Goal: Information Seeking & Learning: Learn about a topic

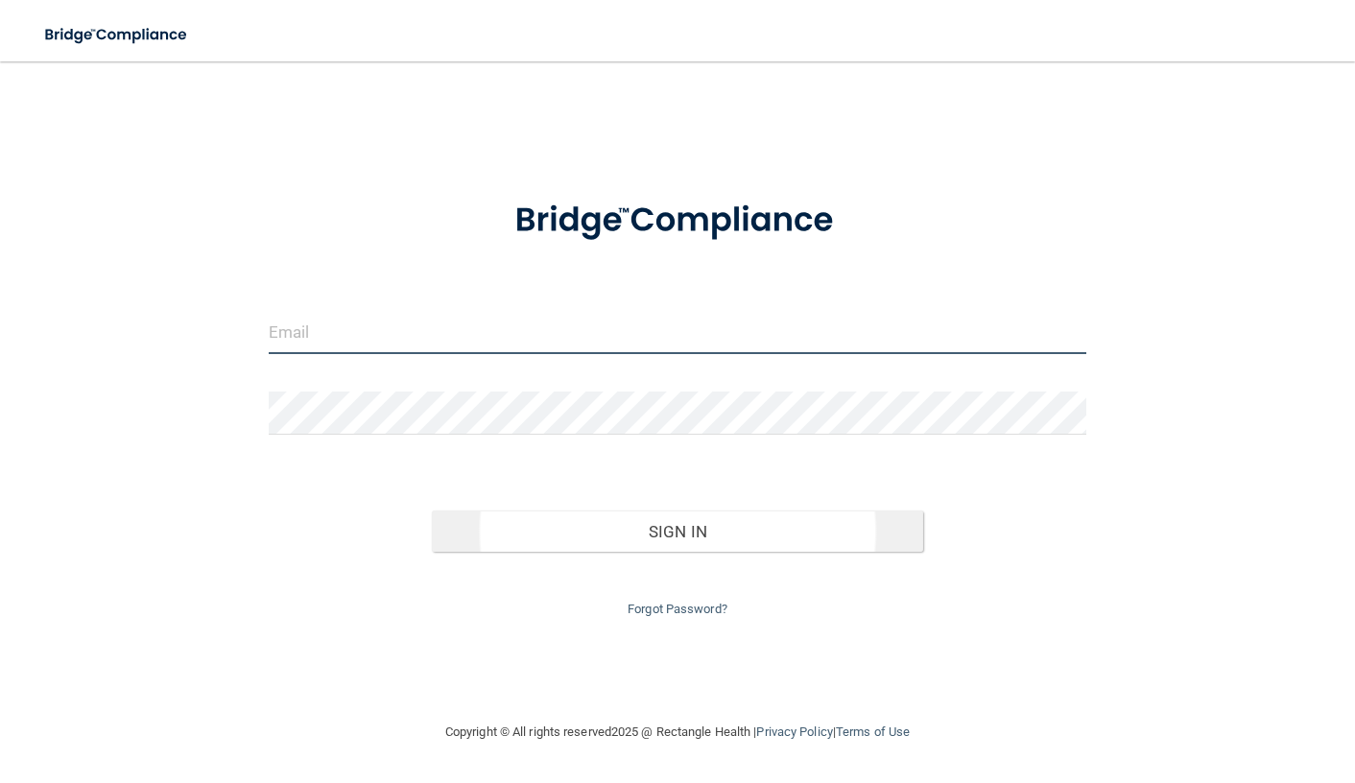
type input "[EMAIL_ADDRESS][DOMAIN_NAME]"
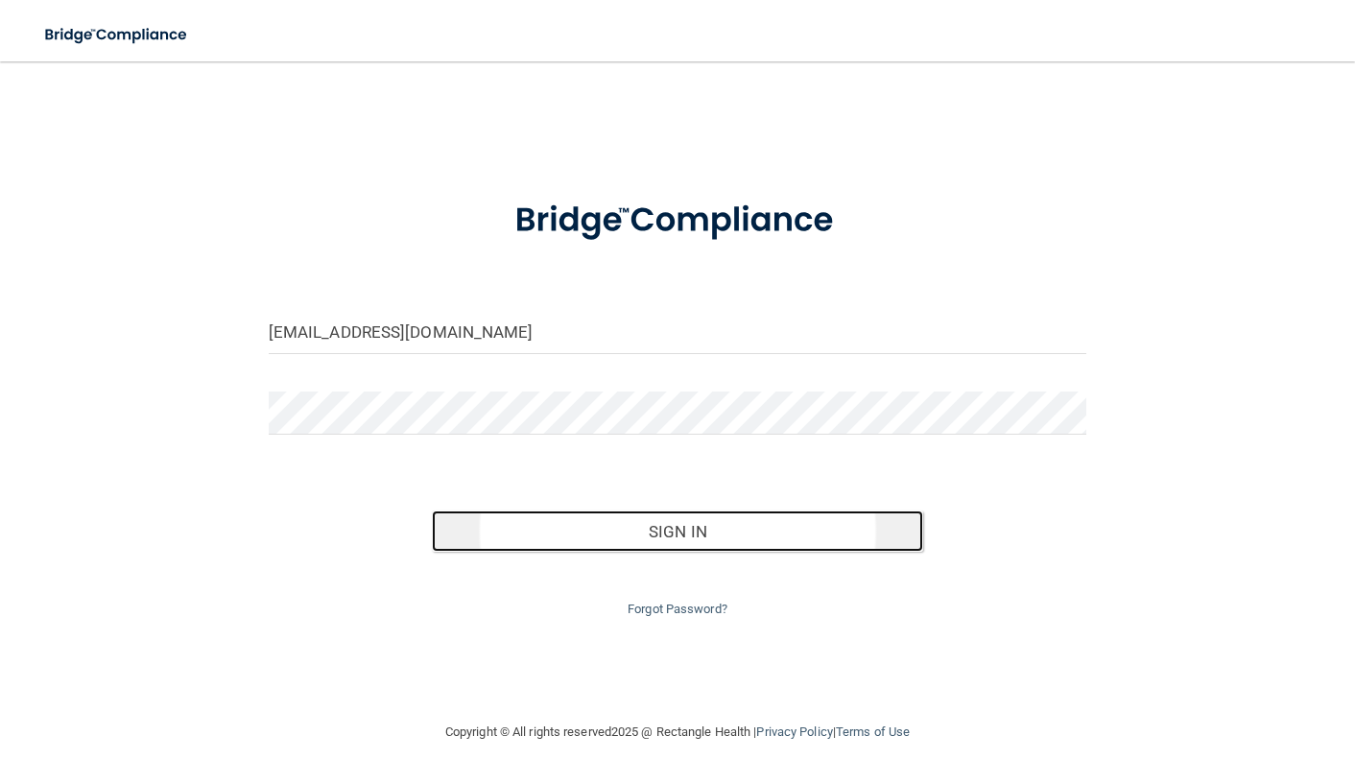
click at [651, 527] on button "Sign In" at bounding box center [677, 531] width 491 height 42
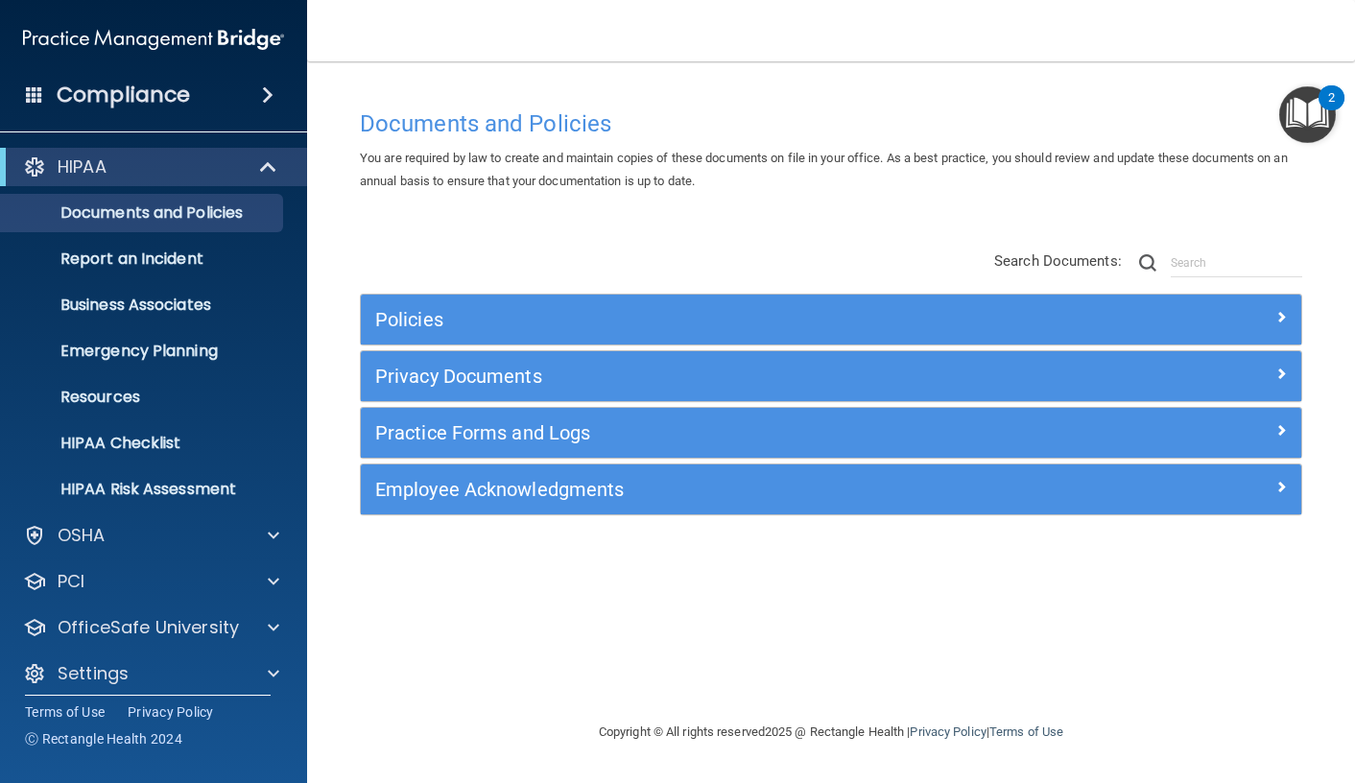
click at [147, 90] on h4 "Compliance" at bounding box center [123, 95] width 133 height 27
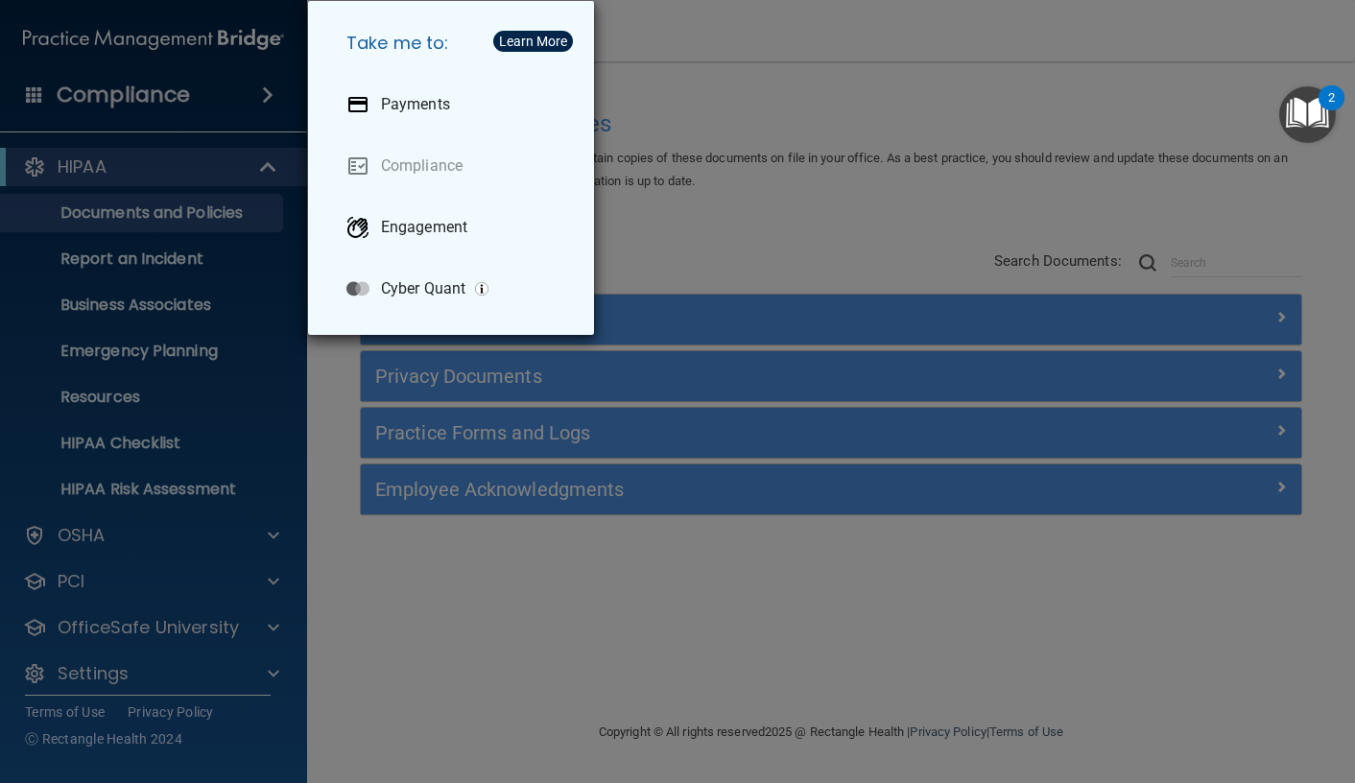
click at [155, 215] on div "Take me to: Payments Compliance Engagement Cyber Quant" at bounding box center [677, 391] width 1355 height 783
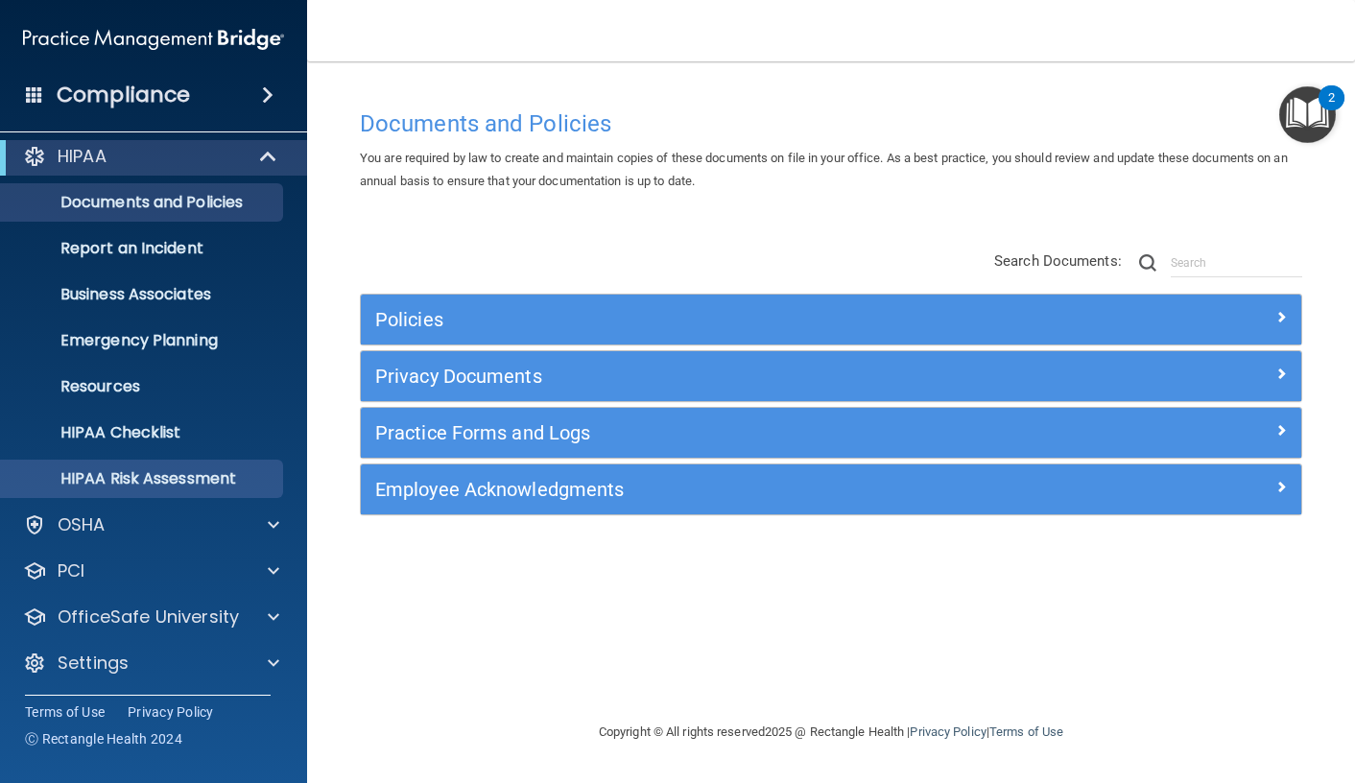
scroll to position [13, 0]
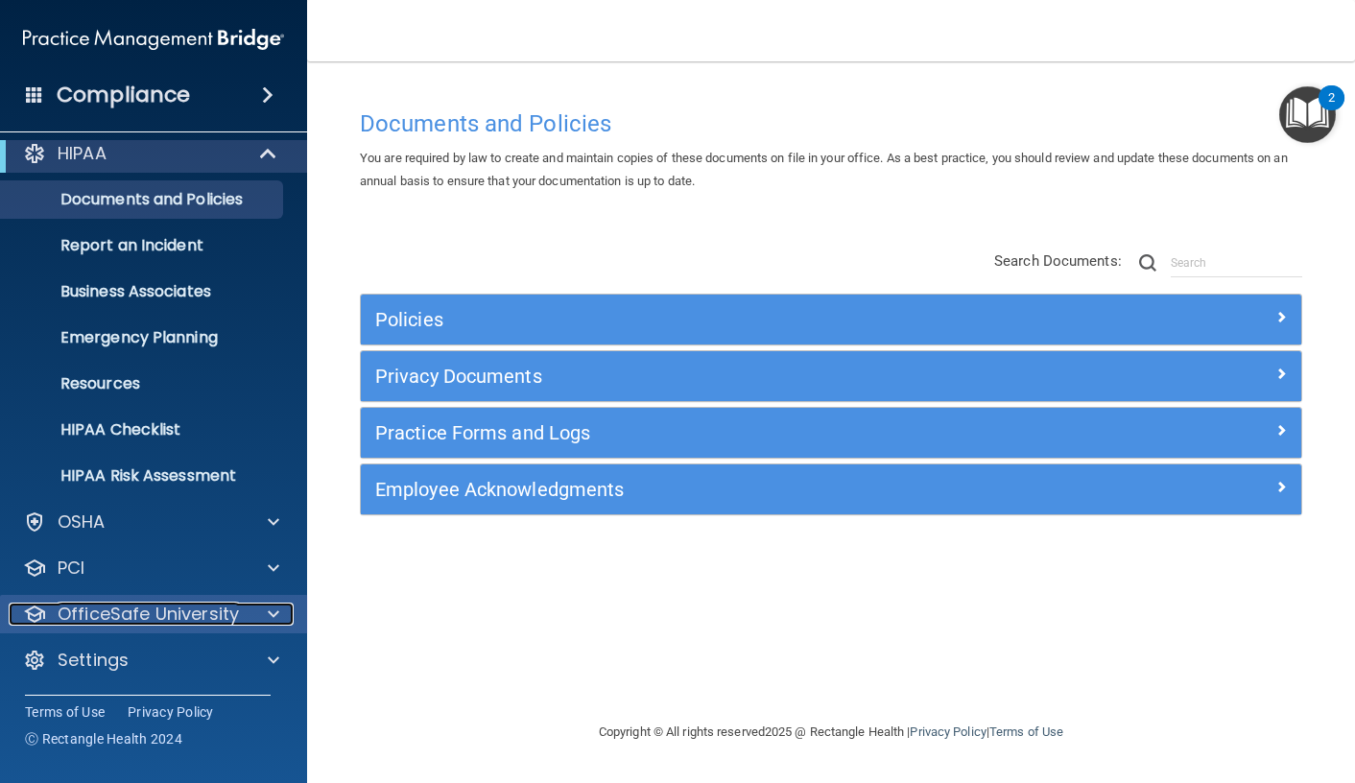
click at [157, 621] on p "OfficeSafe University" at bounding box center [148, 614] width 181 height 23
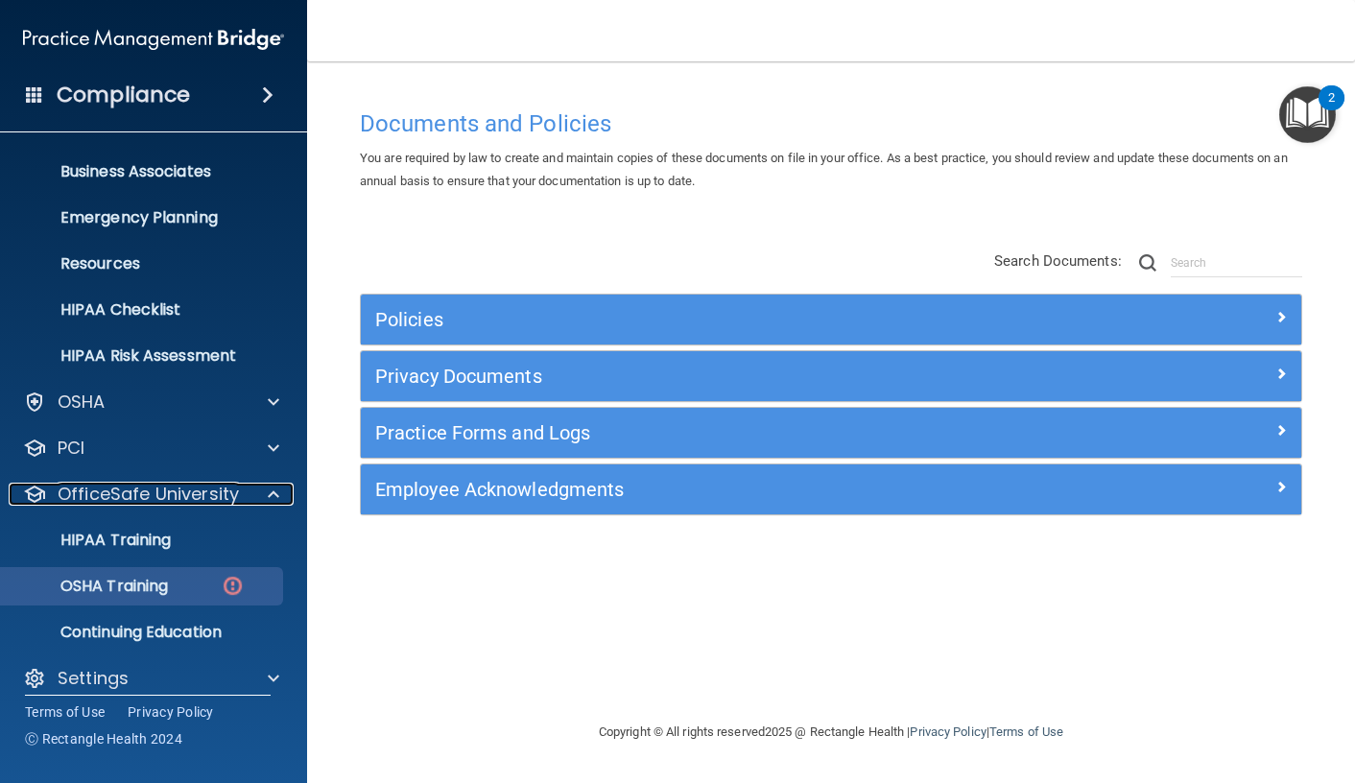
scroll to position [152, 0]
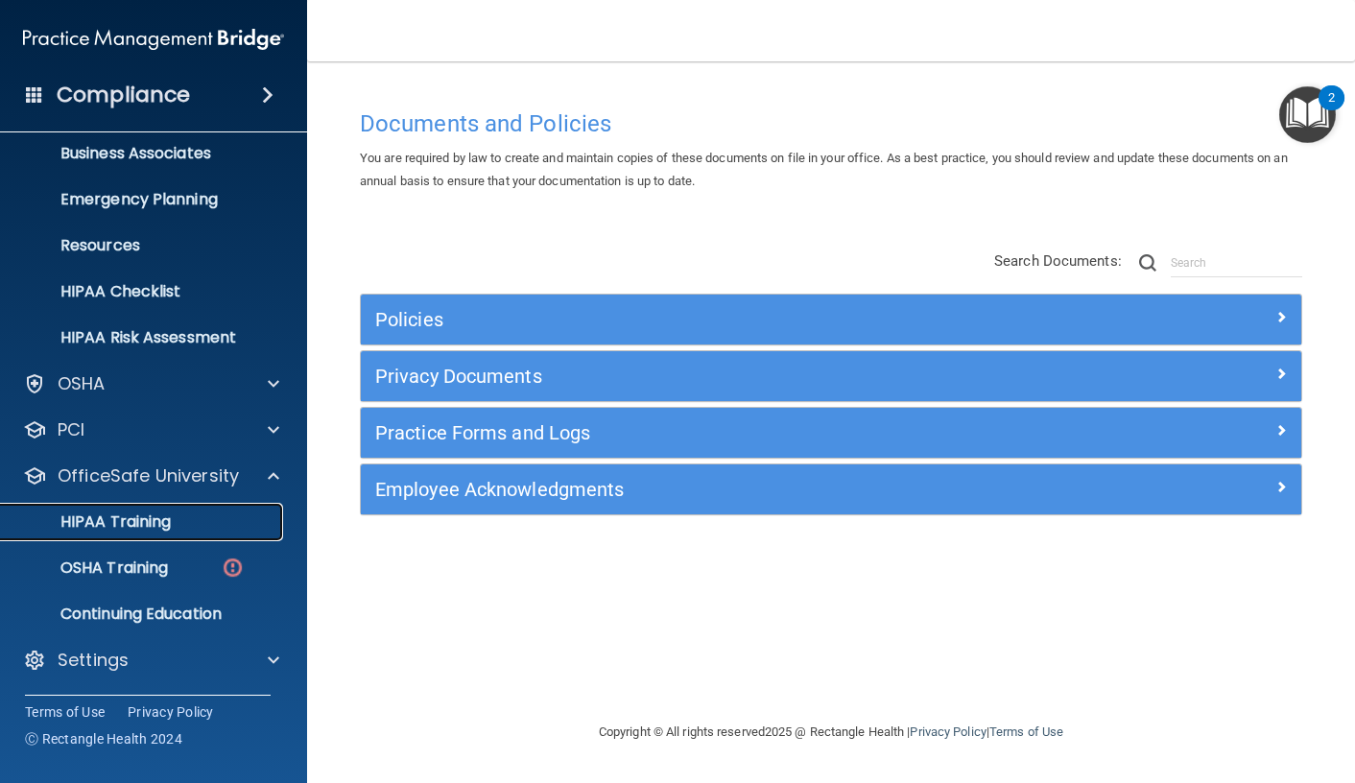
click at [128, 519] on p "HIPAA Training" at bounding box center [91, 521] width 158 height 19
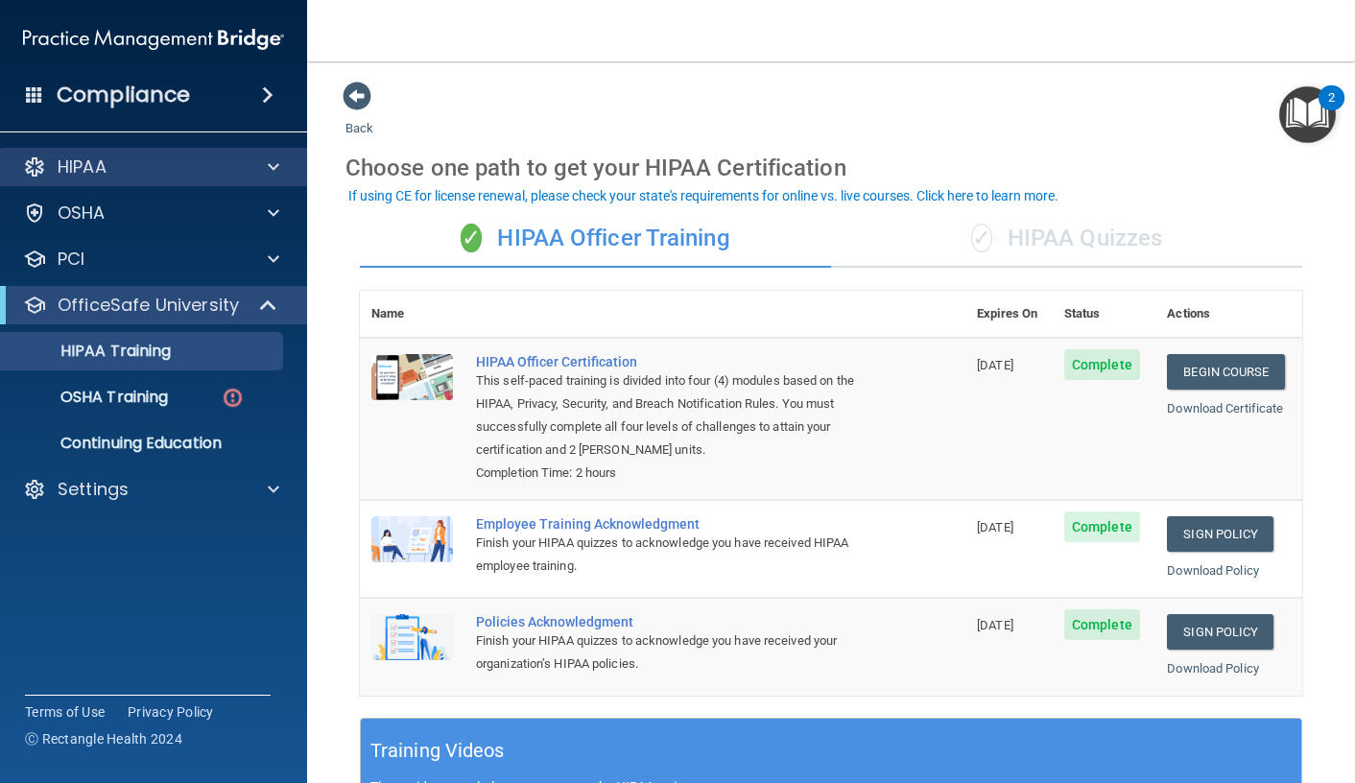
click at [86, 182] on div "HIPAA" at bounding box center [154, 167] width 308 height 38
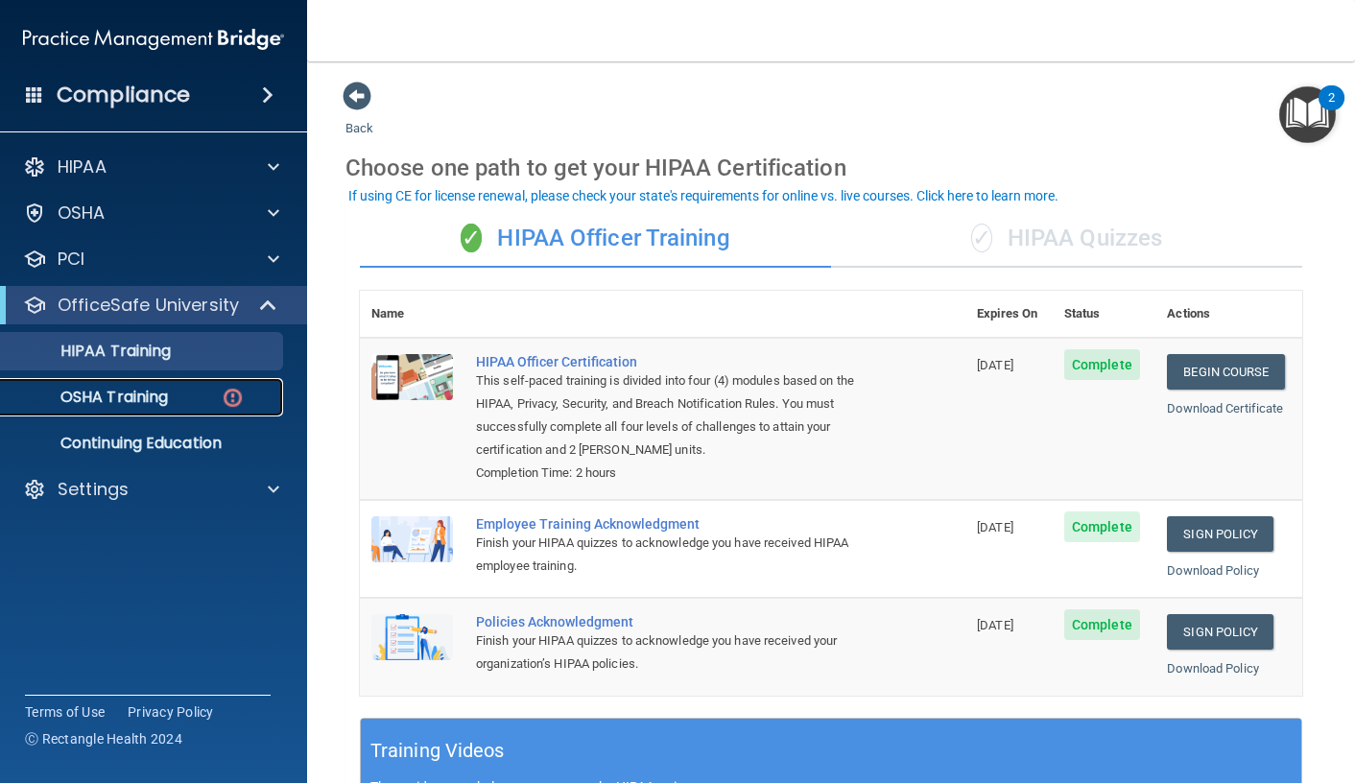
click at [161, 407] on p "OSHA Training" at bounding box center [89, 397] width 155 height 19
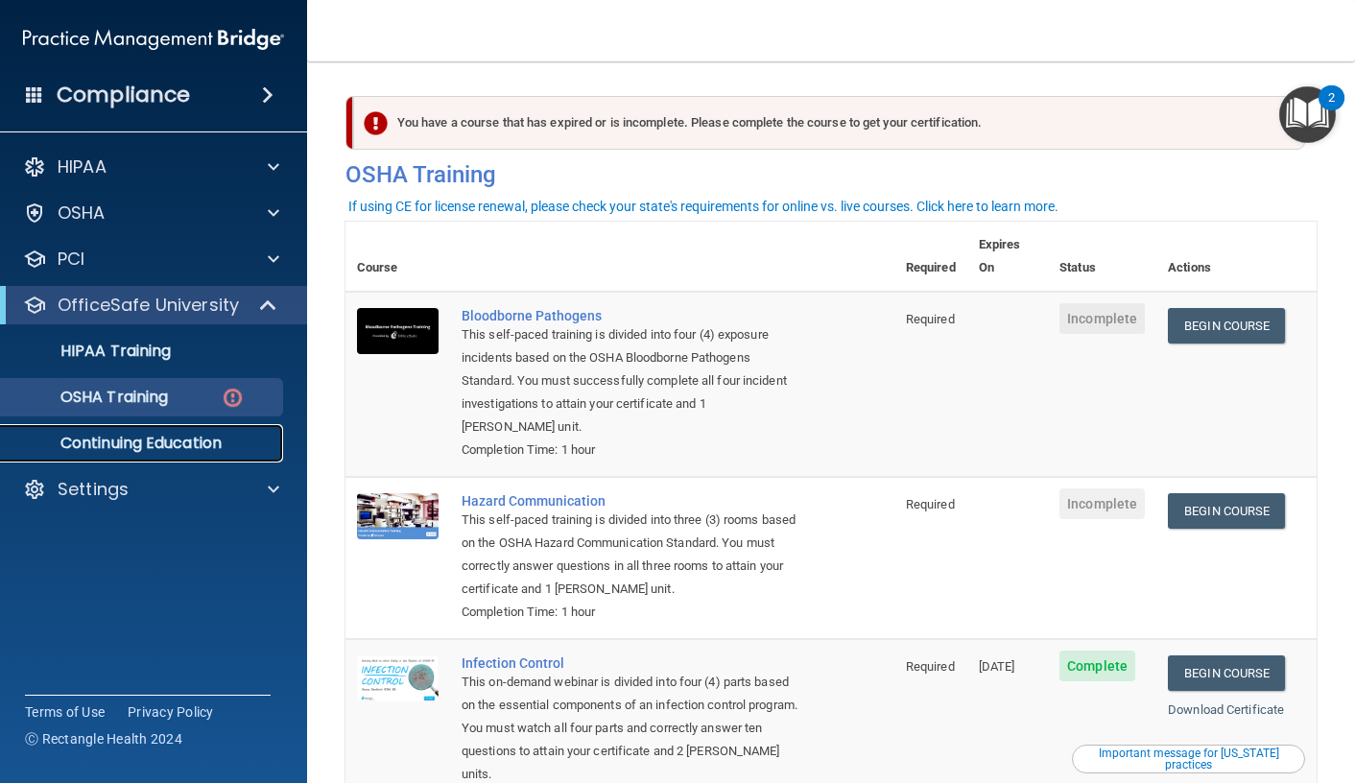
click at [67, 450] on p "Continuing Education" at bounding box center [143, 443] width 262 height 19
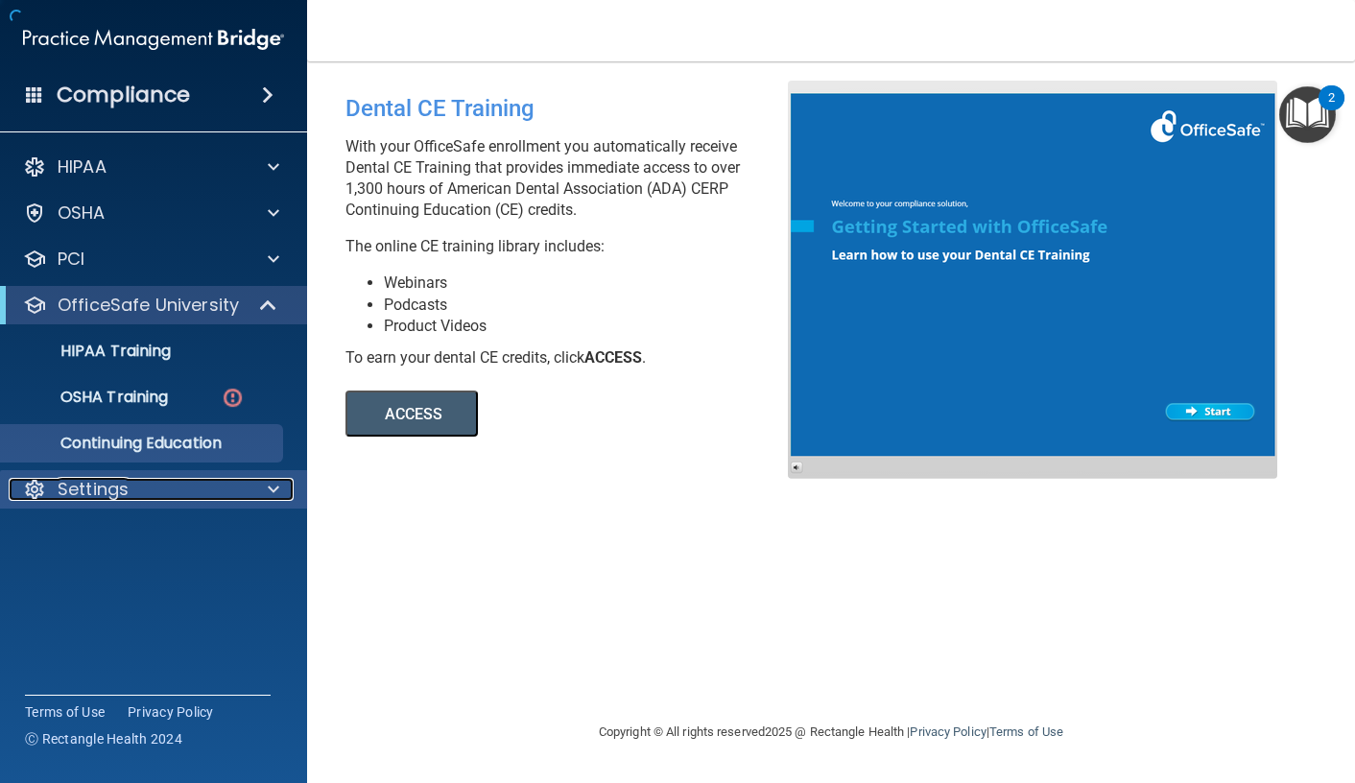
click at [74, 490] on p "Settings" at bounding box center [93, 489] width 71 height 23
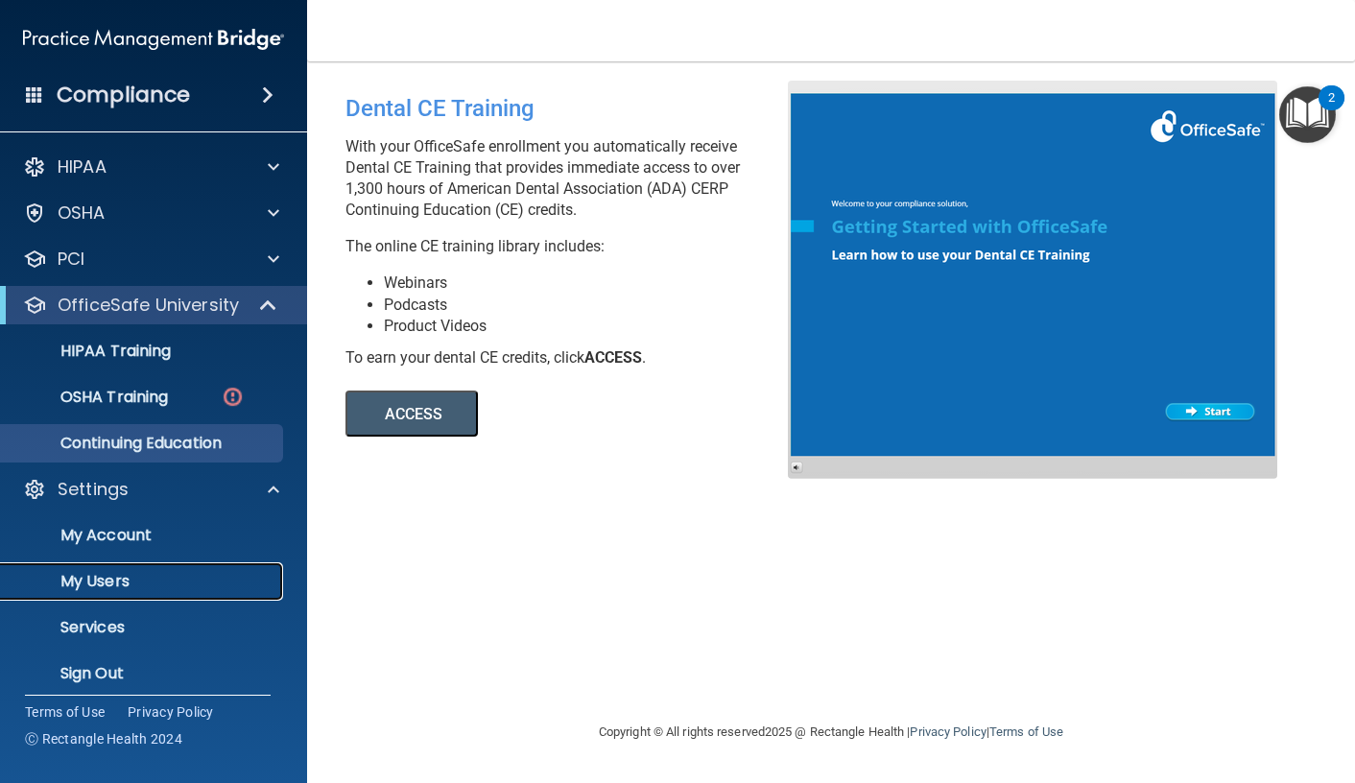
click at [118, 581] on p "My Users" at bounding box center [143, 581] width 262 height 19
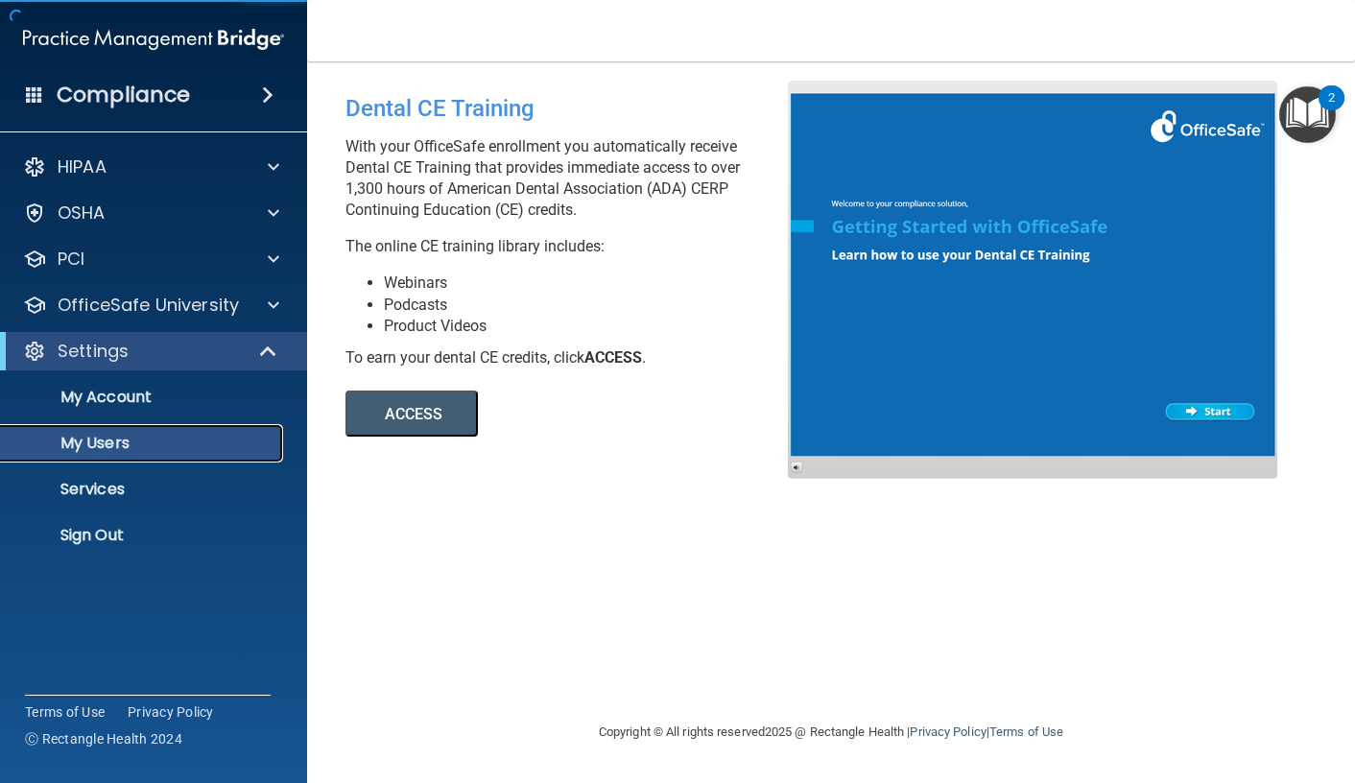
select select "20"
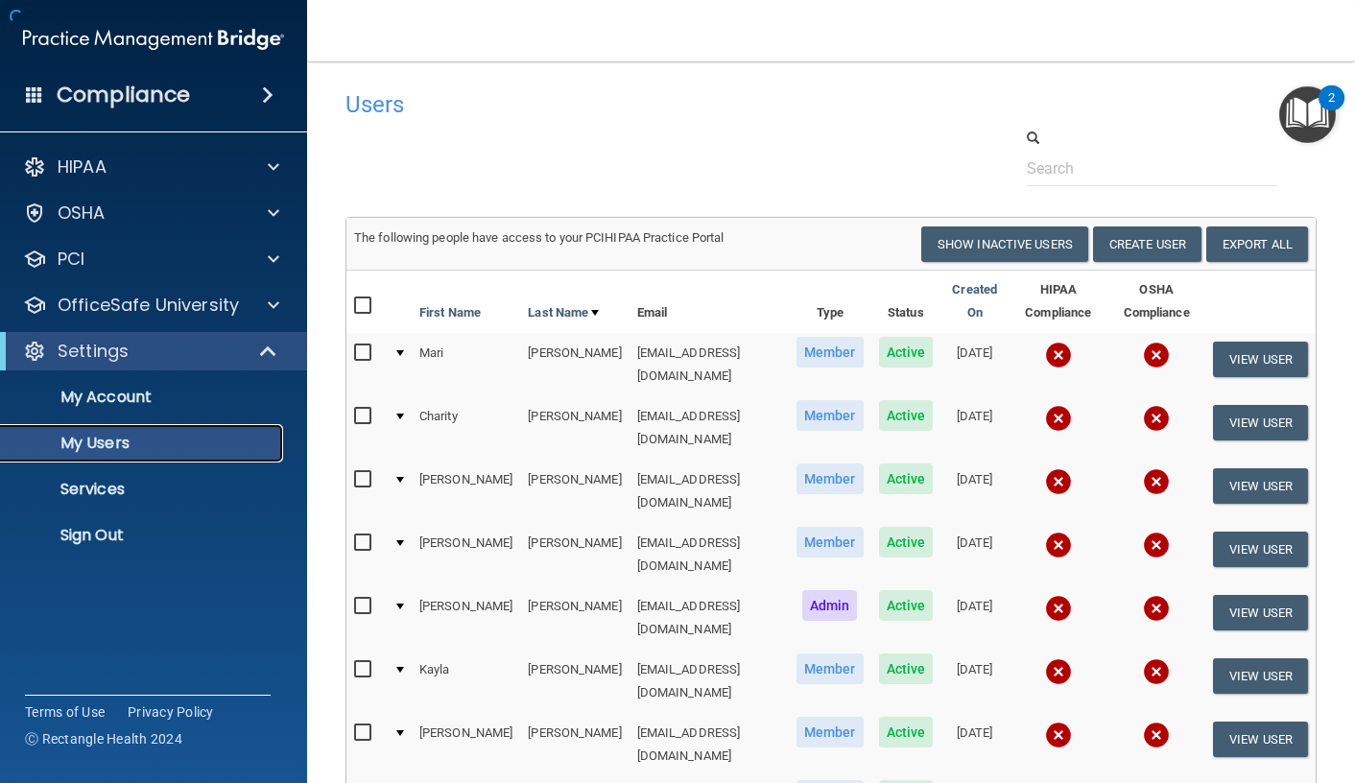
click at [145, 446] on p "My Users" at bounding box center [143, 443] width 262 height 19
click at [1242, 409] on button "View User" at bounding box center [1260, 422] width 95 height 35
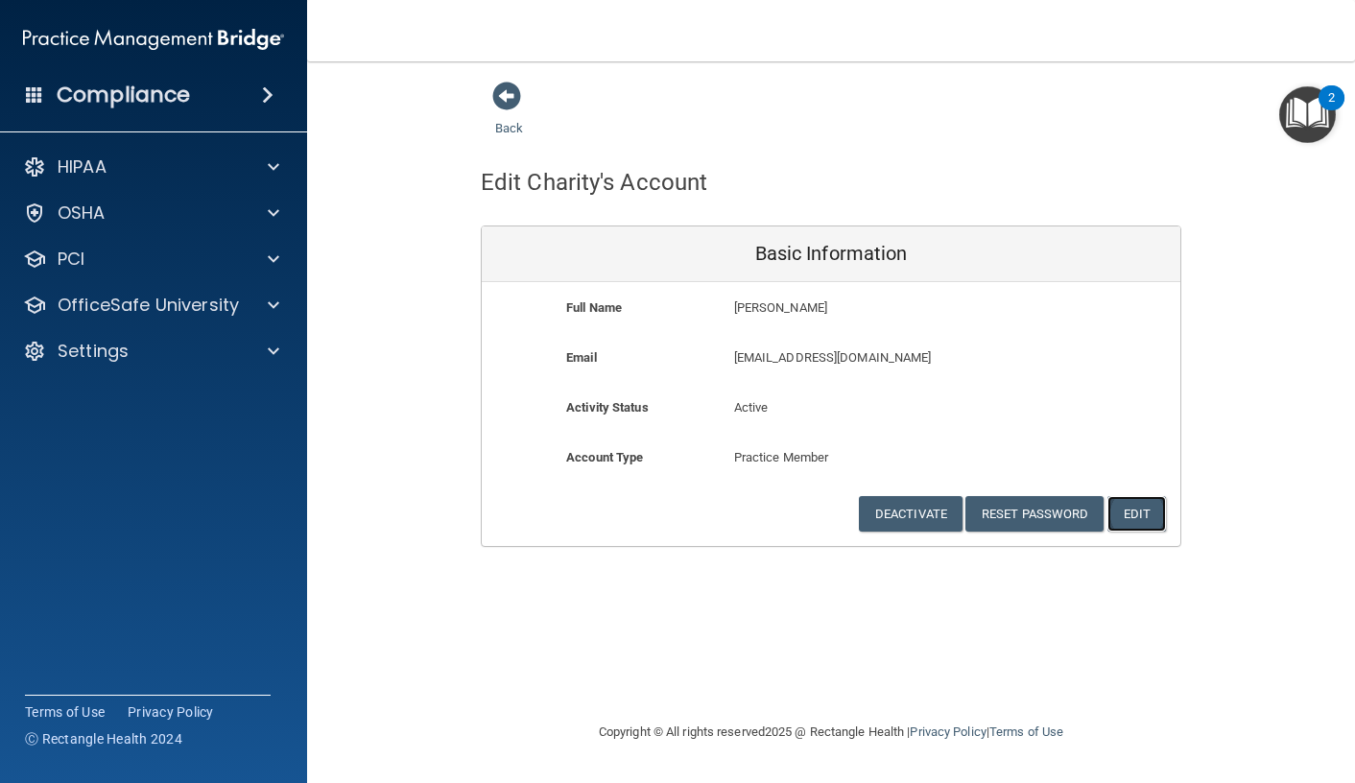
click at [1150, 515] on button "Edit" at bounding box center [1136, 513] width 59 height 35
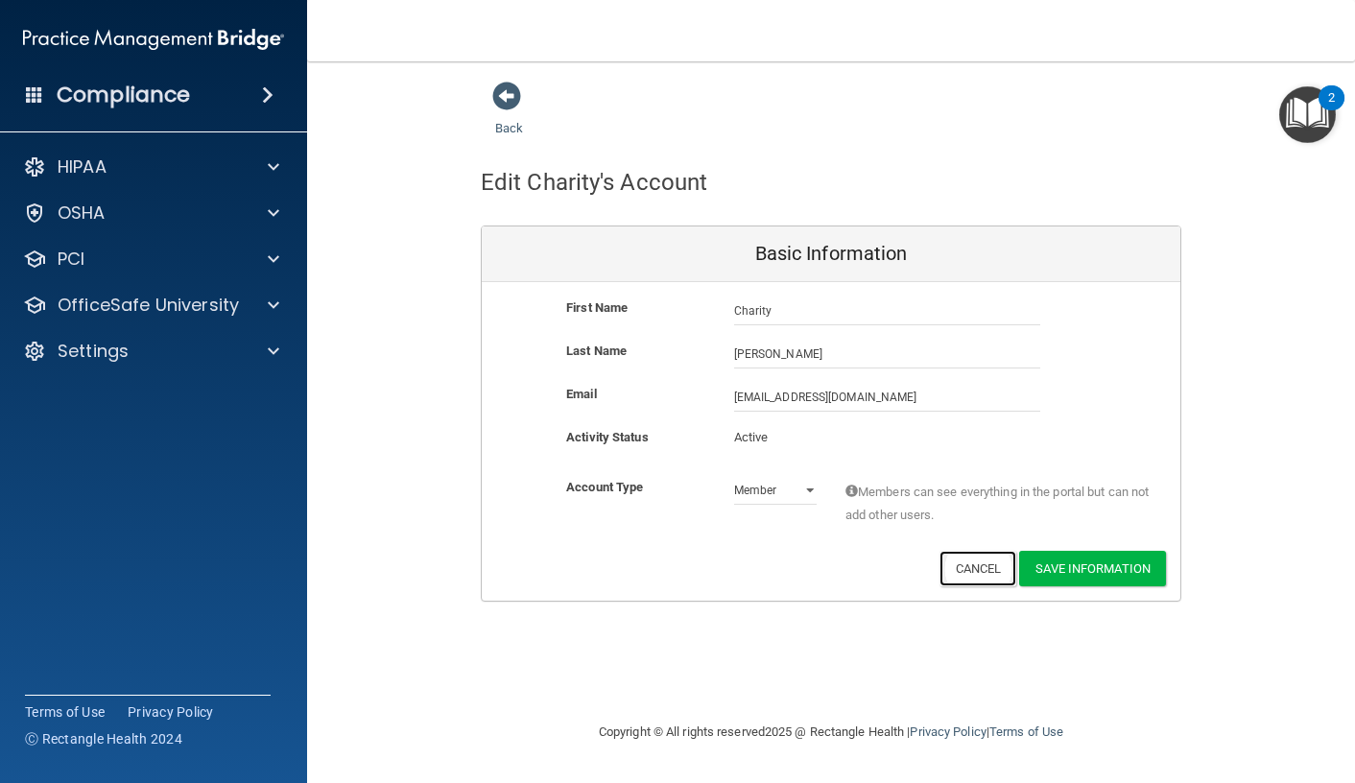
click at [950, 568] on button "Cancel" at bounding box center [978, 568] width 78 height 35
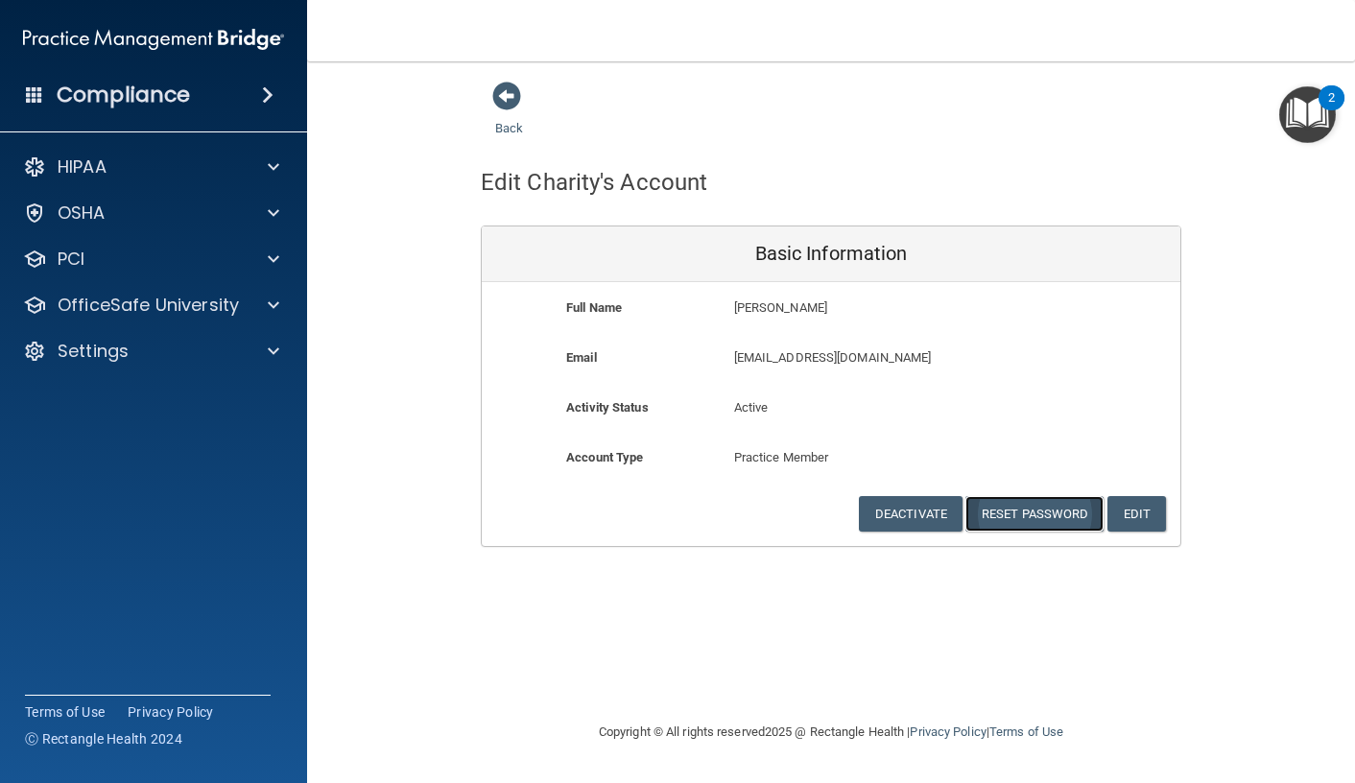
click at [1025, 514] on button "Reset Password" at bounding box center [1034, 513] width 138 height 35
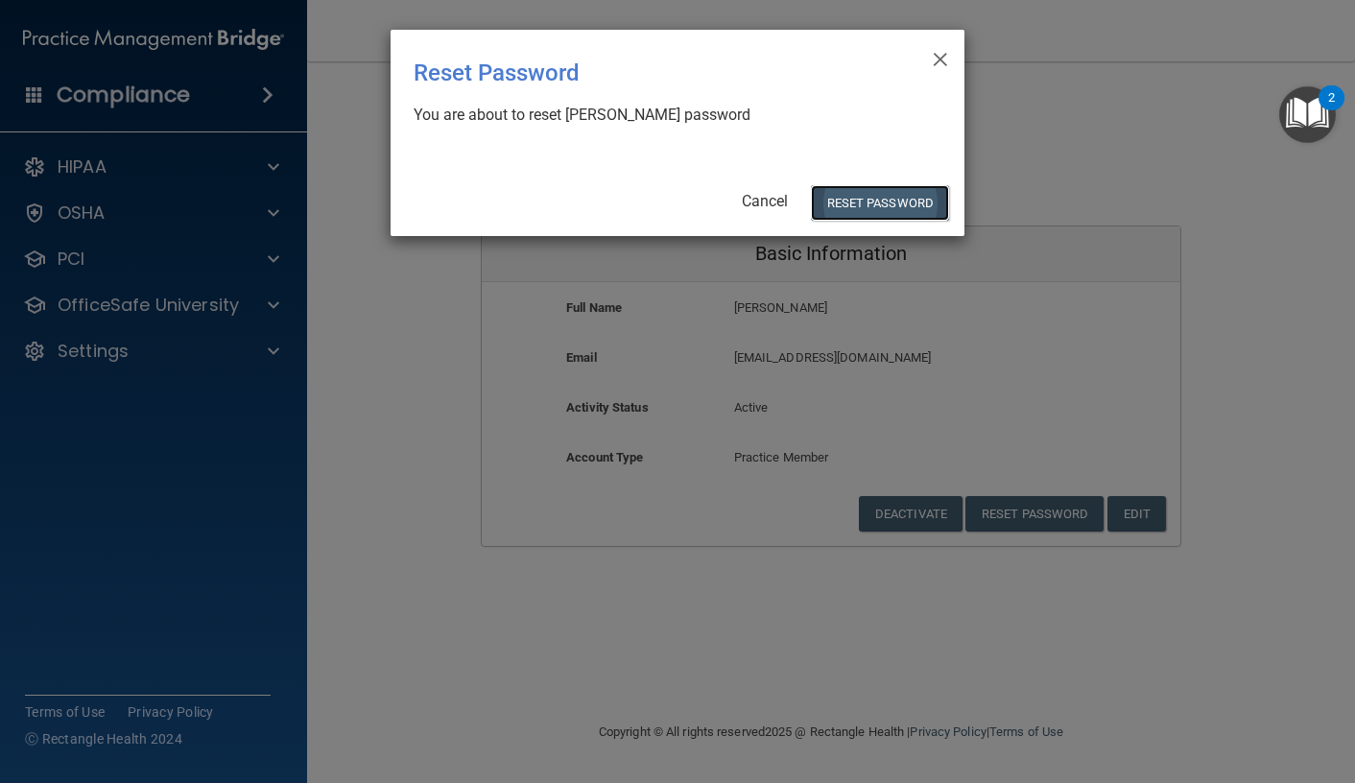
click at [868, 198] on button "Reset Password" at bounding box center [880, 202] width 138 height 35
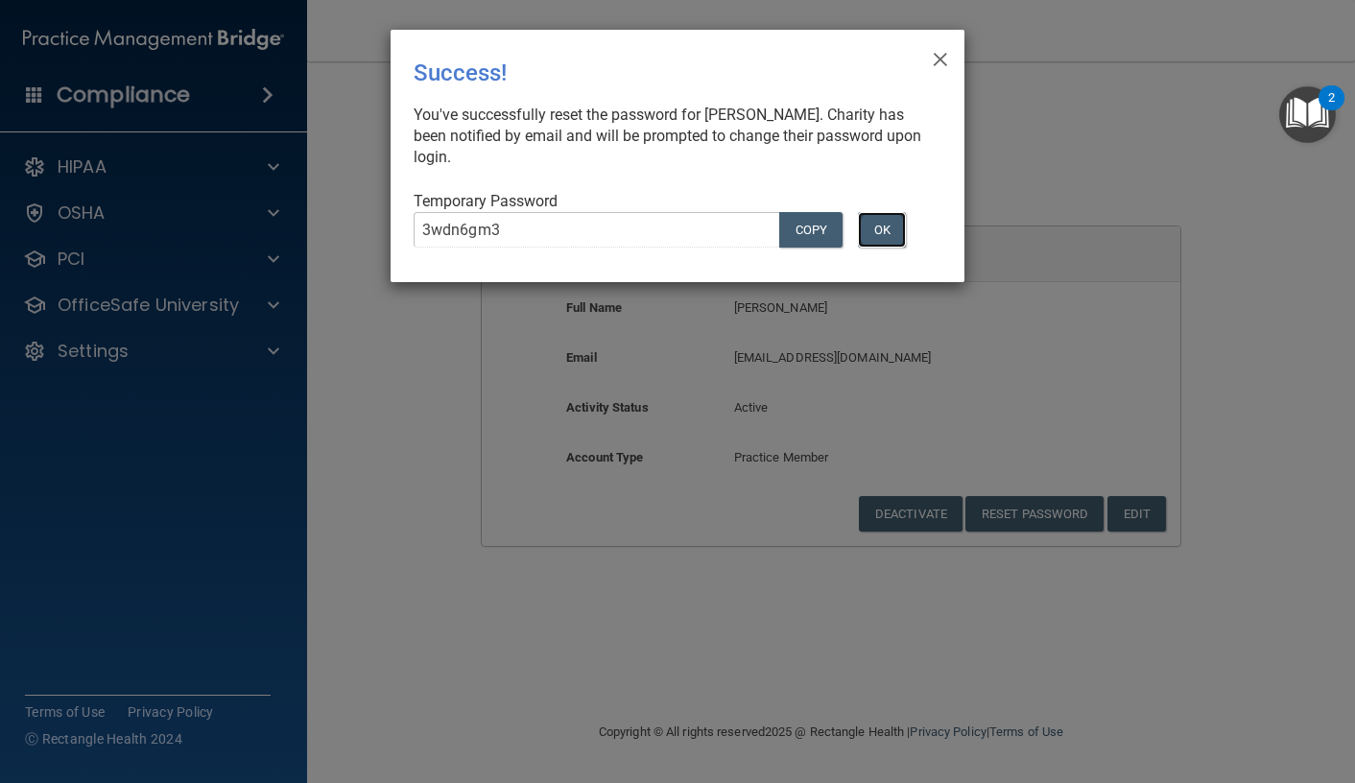
click at [891, 239] on button "OK" at bounding box center [882, 229] width 48 height 35
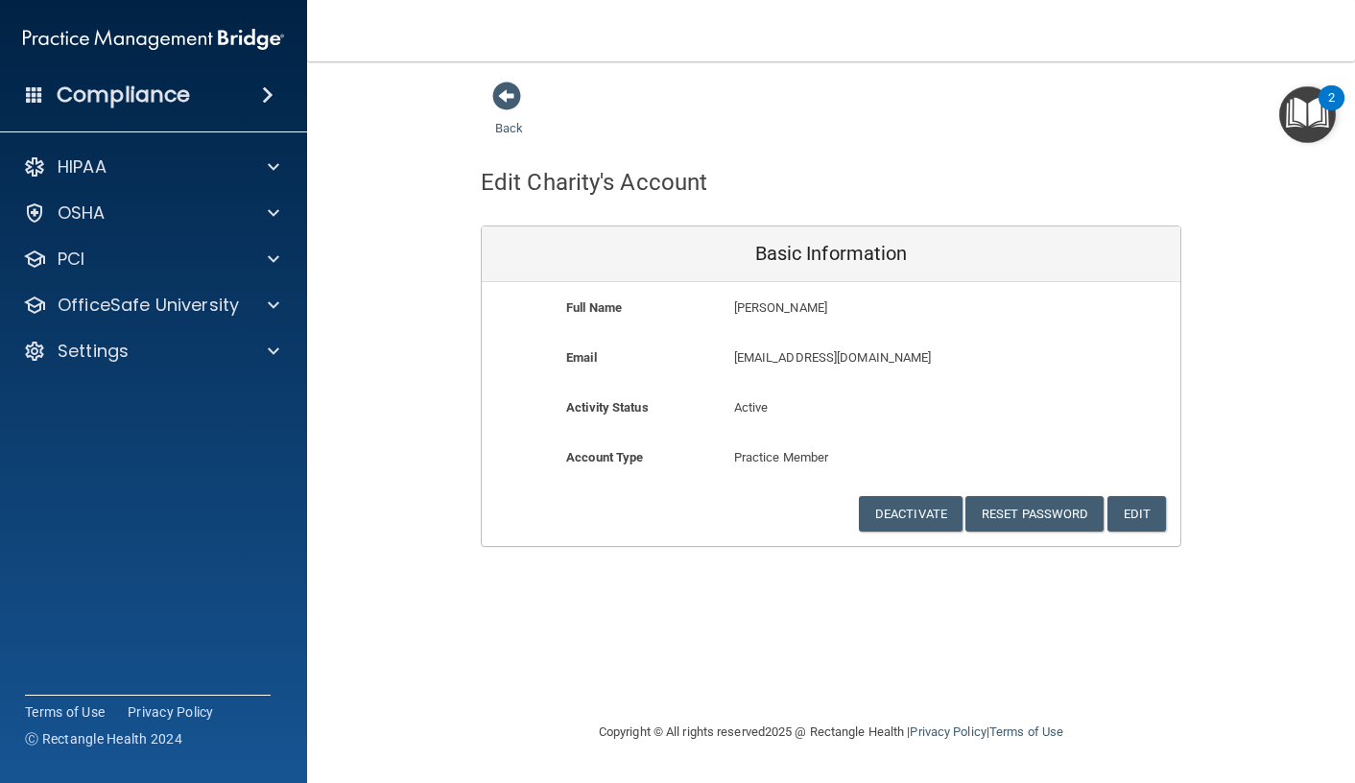
click at [1230, 350] on div "Back Edit Charity's Account Basic Information Full Name [PERSON_NAME] Charity L…" at bounding box center [830, 314] width 971 height 466
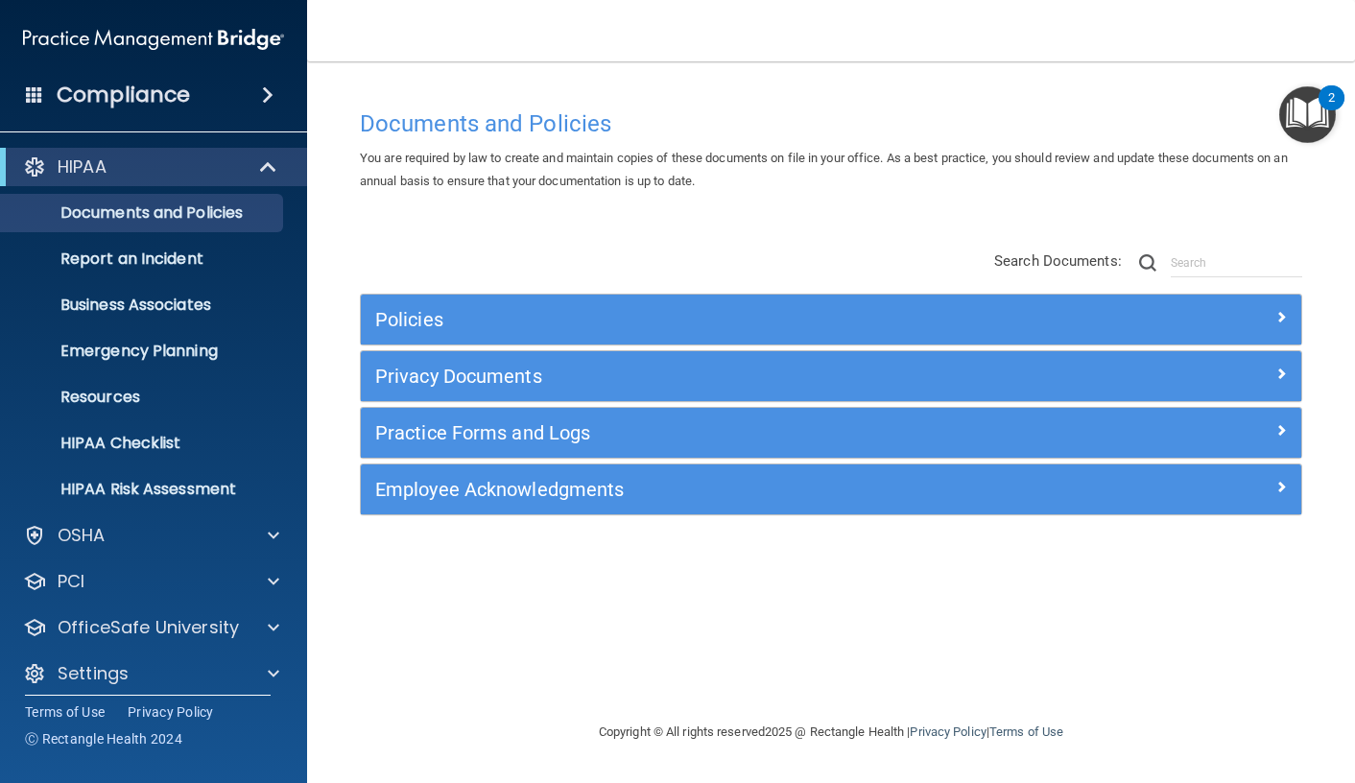
click at [845, 161] on span "You are required by law to create and maintain copies of these documents on fil…" at bounding box center [824, 169] width 928 height 37
click at [150, 666] on div "Settings" at bounding box center [128, 673] width 238 height 23
click at [153, 671] on div "Settings" at bounding box center [128, 673] width 238 height 23
click at [439, 615] on div "Documents and Policies You are required by law to create and maintain copies of…" at bounding box center [830, 410] width 971 height 621
drag, startPoint x: 853, startPoint y: 60, endPoint x: 904, endPoint y: 56, distance: 51.1
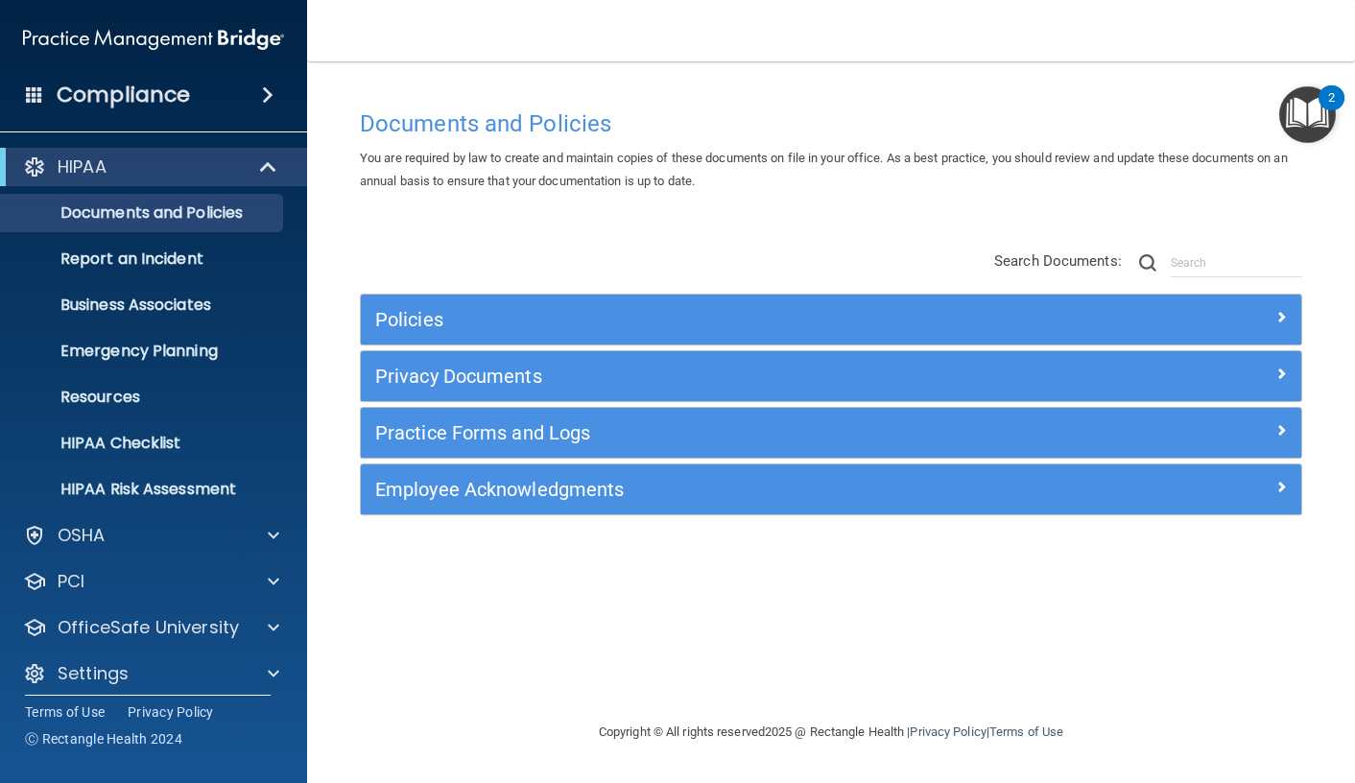
click at [858, 60] on nav "Toggle navigation Valerie Violante frontdesk@carmelpediatricdentistry.com Manag…" at bounding box center [831, 30] width 1048 height 61
click at [1328, 113] on div "2" at bounding box center [1331, 110] width 7 height 25
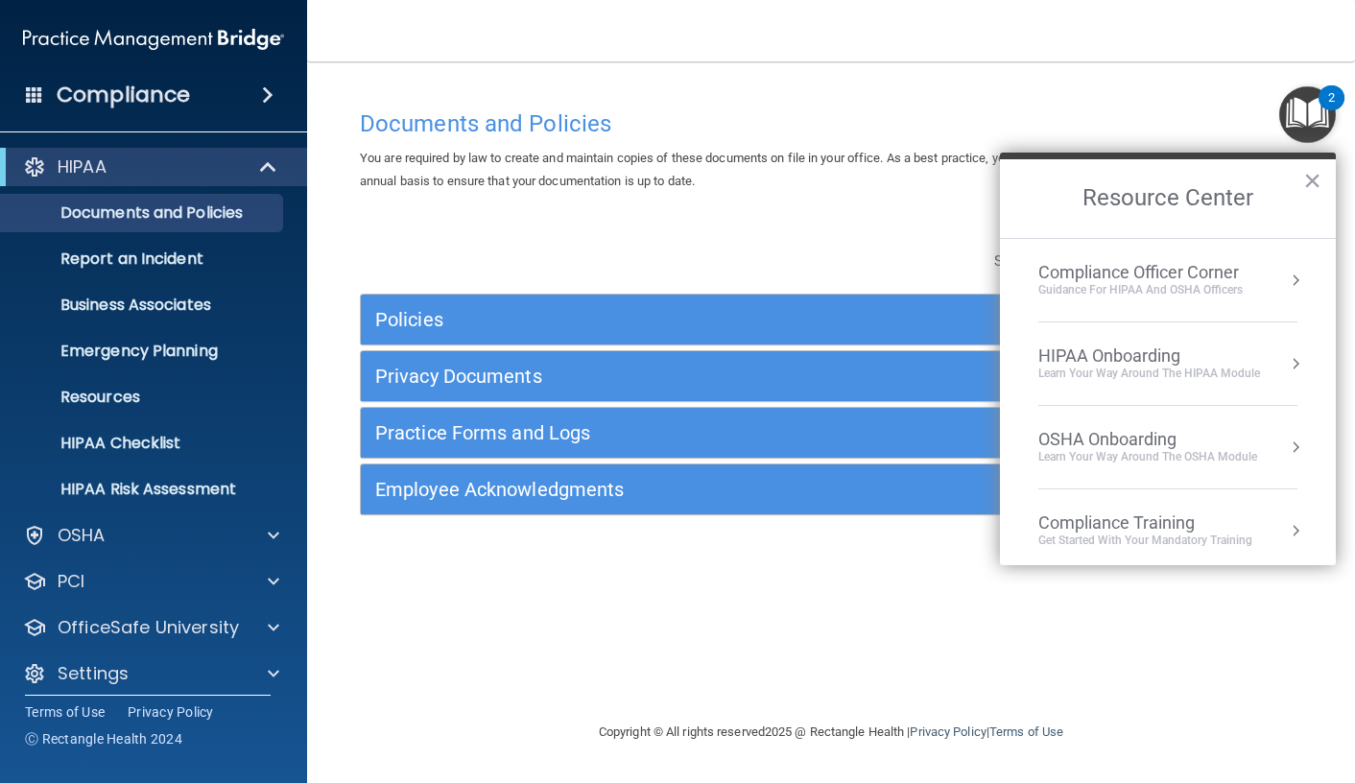
click at [1255, 537] on div "Compliance Training Get Started with your mandatory training" at bounding box center [1167, 530] width 259 height 36
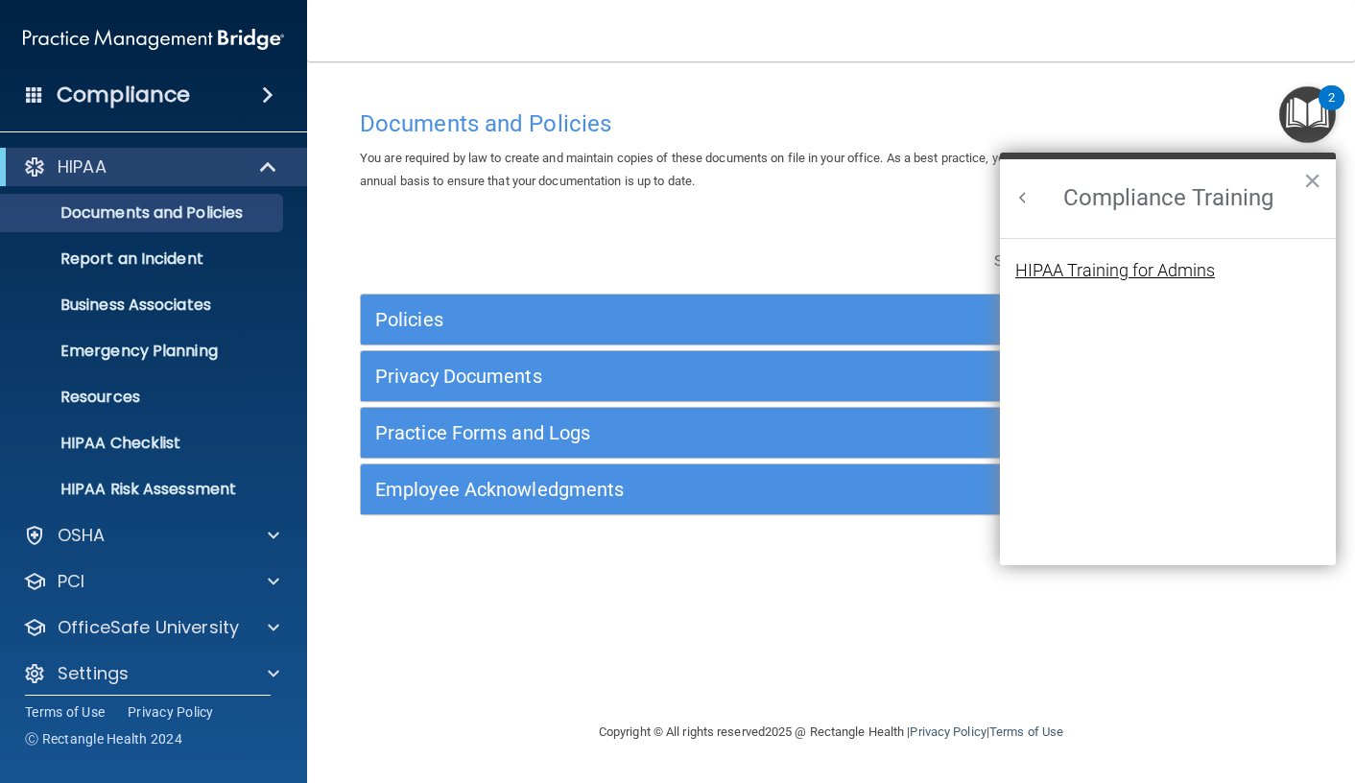
click at [1087, 266] on div "HIPAA Training for Admins" at bounding box center [1115, 270] width 200 height 17
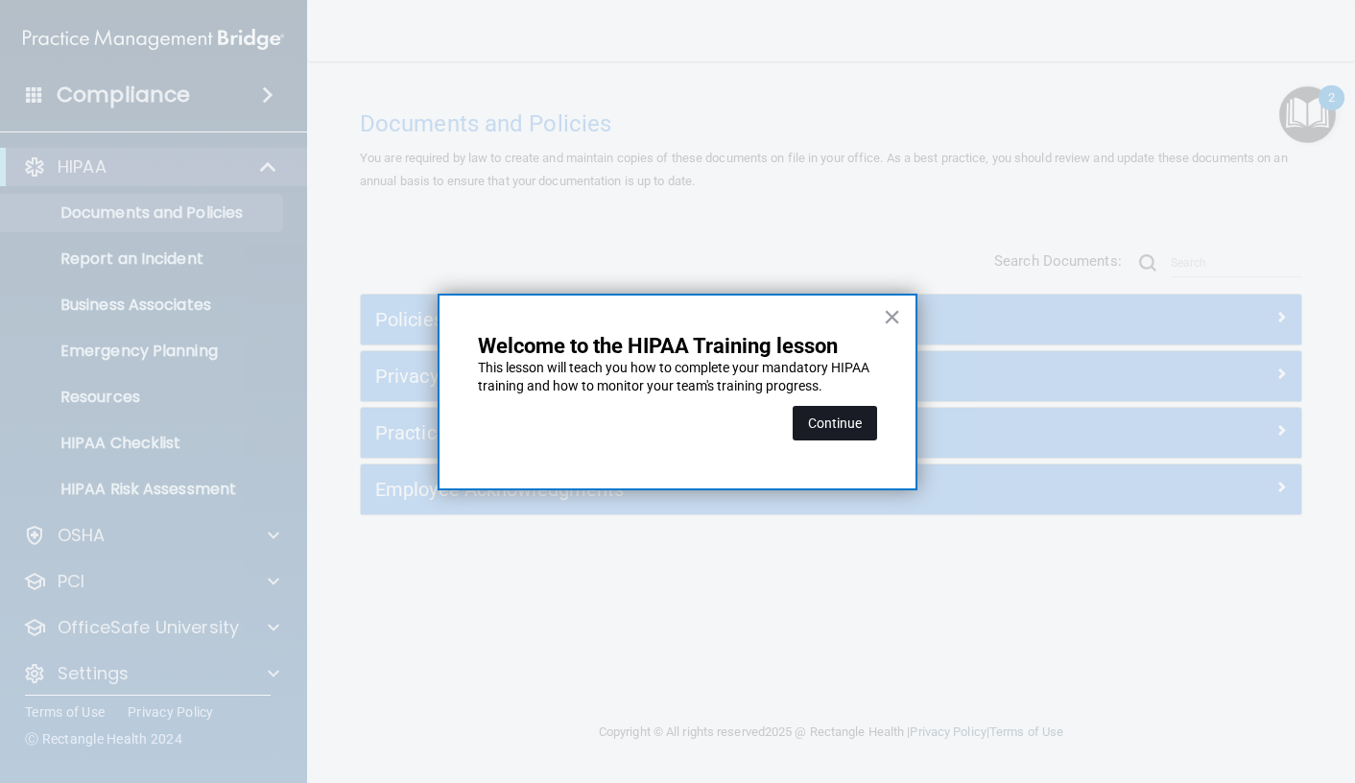
click at [859, 423] on button "Continue" at bounding box center [835, 423] width 84 height 35
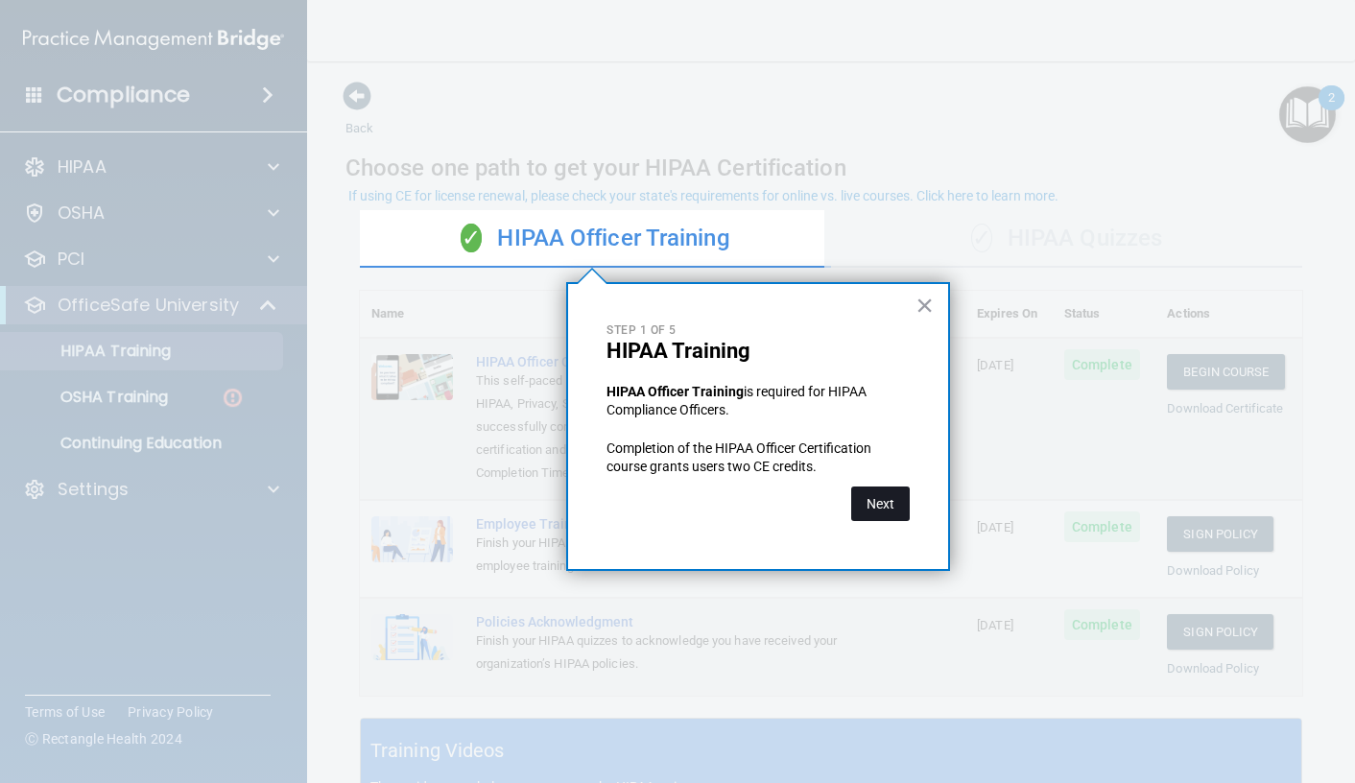
click at [885, 505] on button "Next" at bounding box center [880, 503] width 59 height 35
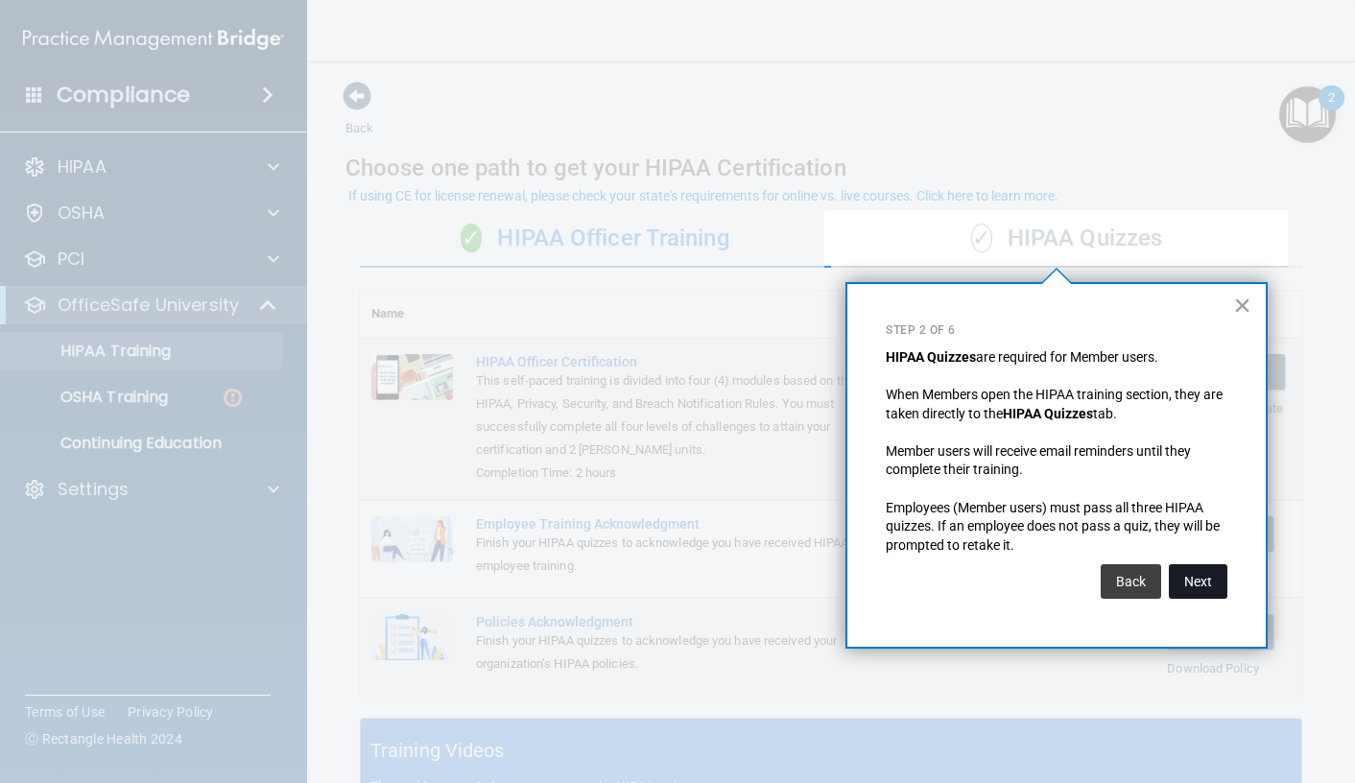
click at [1187, 585] on button "Next" at bounding box center [1198, 581] width 59 height 35
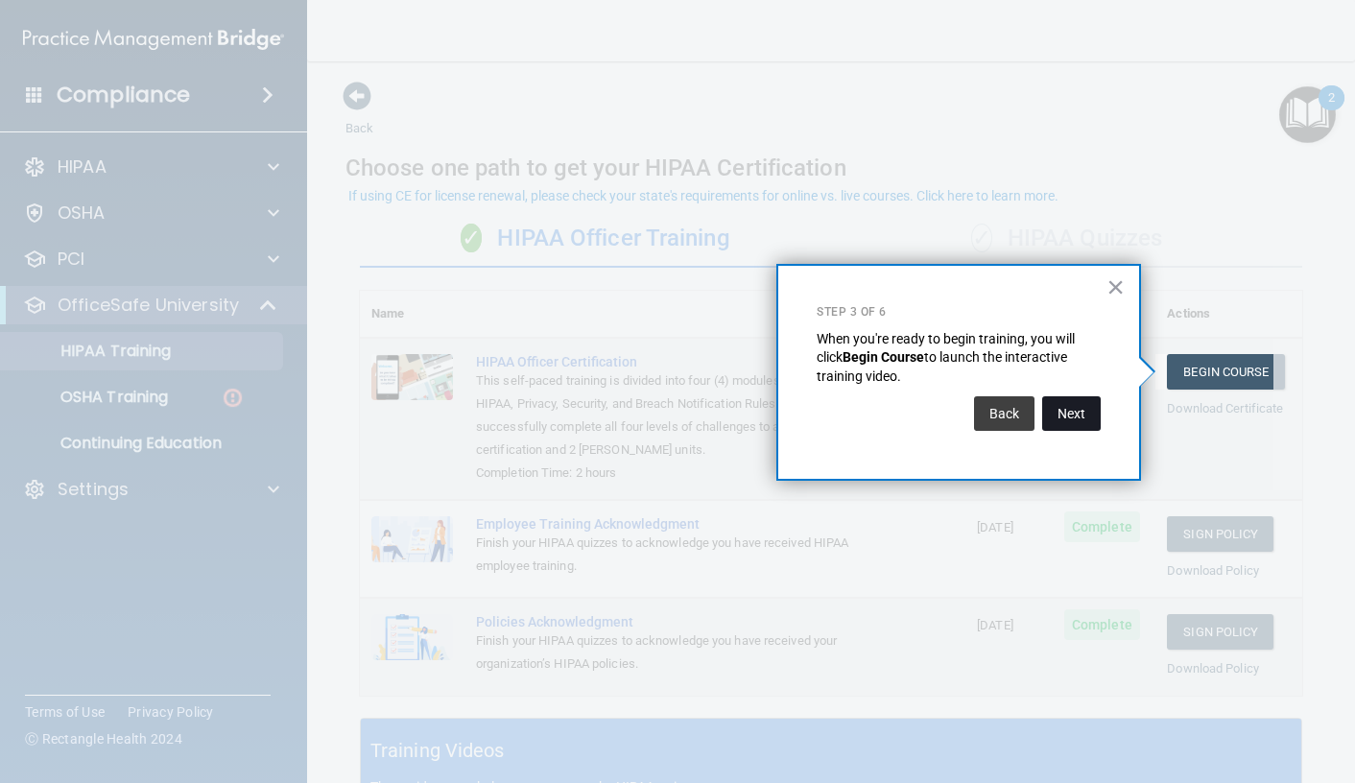
click at [1072, 406] on button "Next" at bounding box center [1071, 413] width 59 height 35
